Goal: Task Accomplishment & Management: Complete application form

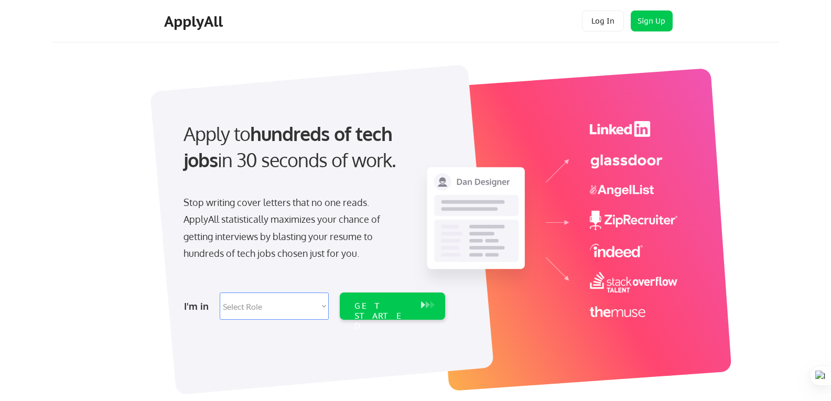
click at [260, 302] on select "Select Role Software Engineering Product Management Customer Success Sales UI/U…" at bounding box center [274, 305] width 109 height 27
select select ""sales""
click at [220, 292] on select "Select Role Software Engineering Product Management Customer Success Sales UI/U…" at bounding box center [274, 305] width 109 height 27
select select ""sales""
click at [391, 304] on div "GET STARTED" at bounding box center [382, 316] width 56 height 30
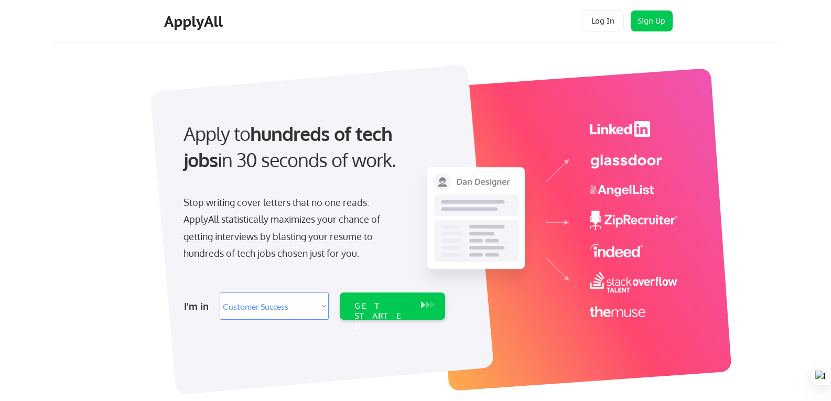
select select ""sales""
click at [268, 304] on select "Select Role Software Engineering Product Management Customer Success Sales UI/U…" at bounding box center [274, 305] width 109 height 27
click at [432, 64] on div at bounding box center [424, 221] width 524 height 322
